Goal: Task Accomplishment & Management: Manage account settings

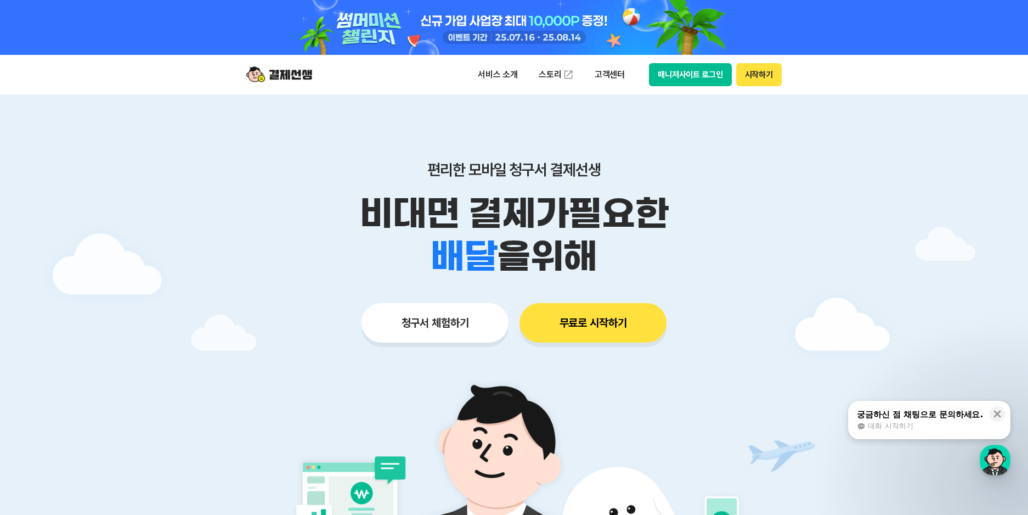
click at [469, 20] on div at bounding box center [514, 27] width 562 height 55
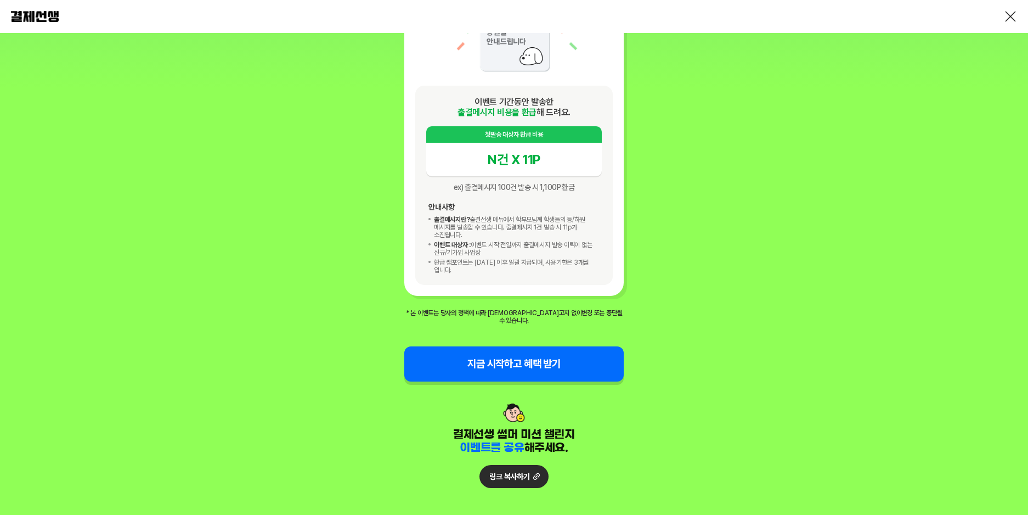
scroll to position [1258, 0]
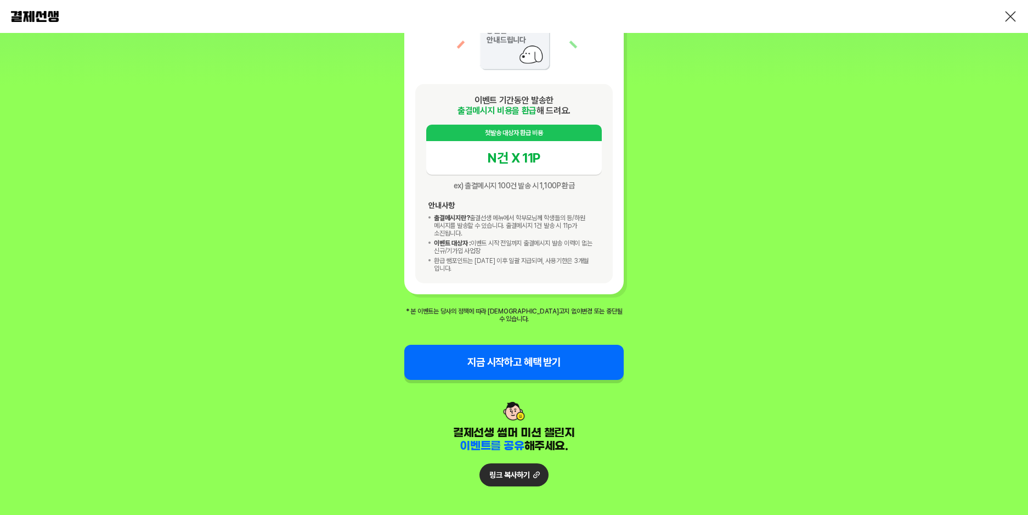
click at [509, 345] on button "지금 시작하고 혜택 받기" at bounding box center [513, 362] width 219 height 35
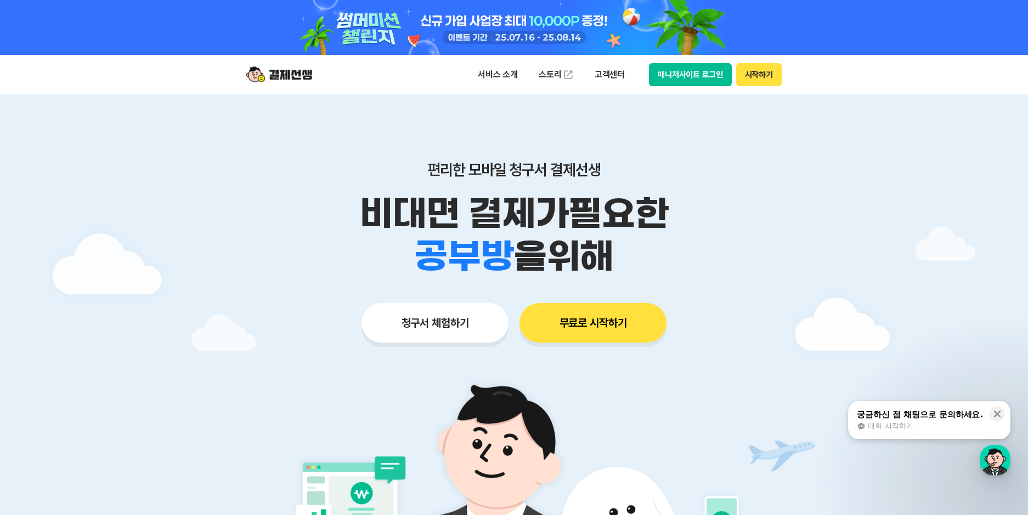
click at [694, 74] on button "매니저사이트 로그인" at bounding box center [690, 74] width 83 height 23
